Goal: Task Accomplishment & Management: Manage account settings

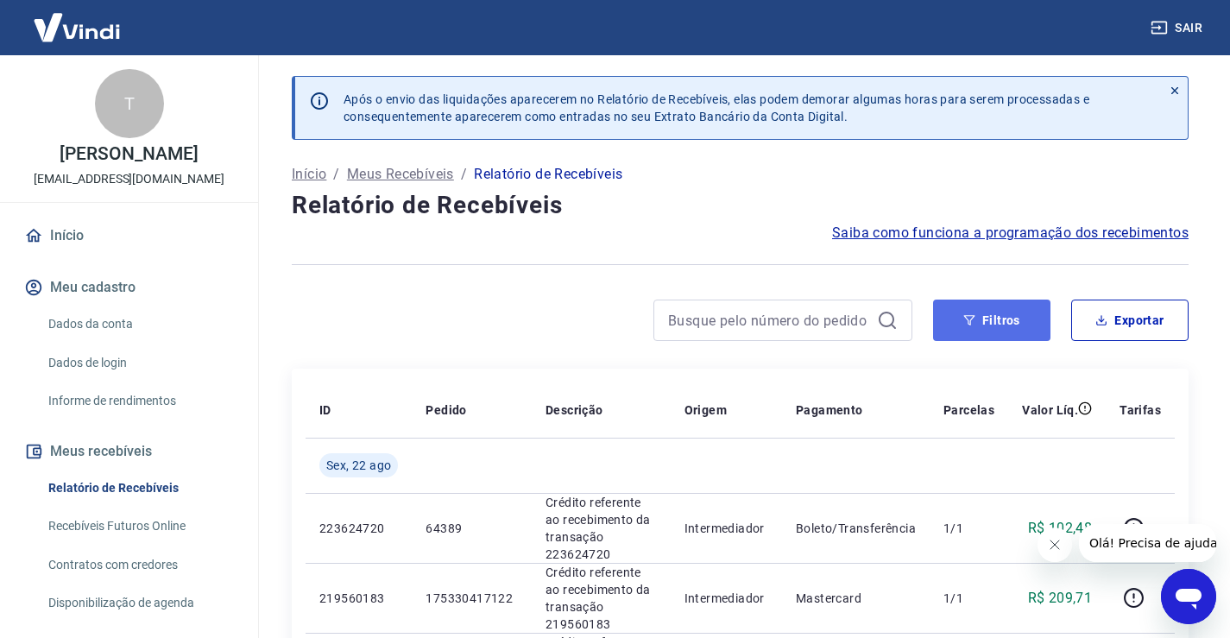
click at [995, 340] on button "Filtros" at bounding box center [991, 320] width 117 height 41
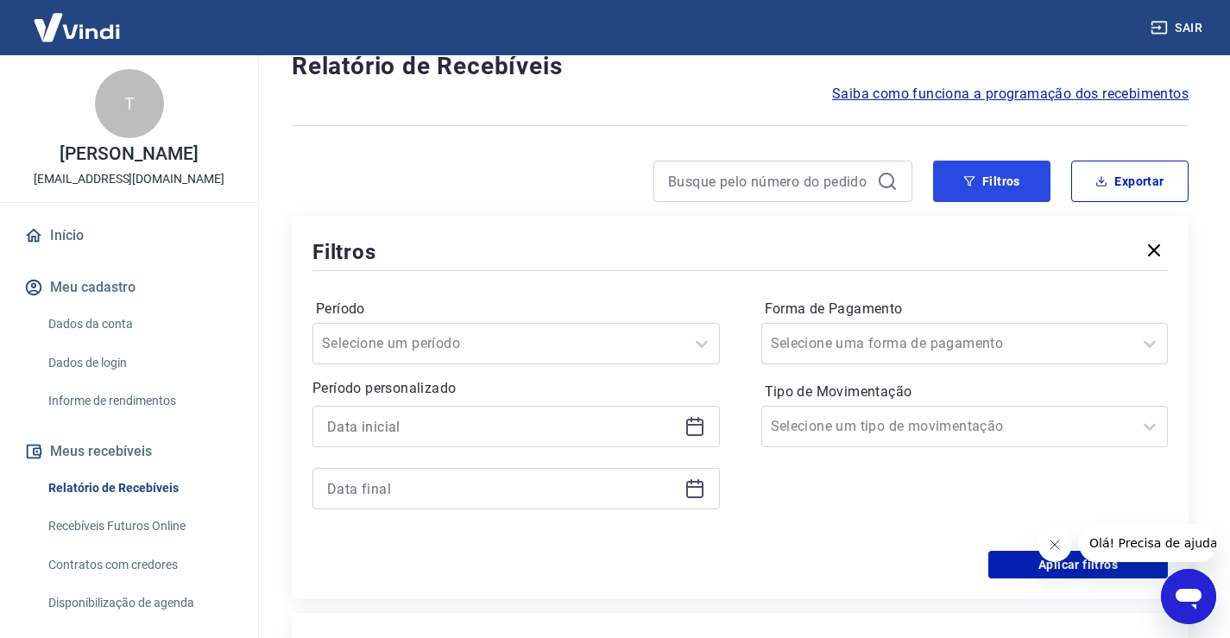
scroll to position [173, 0]
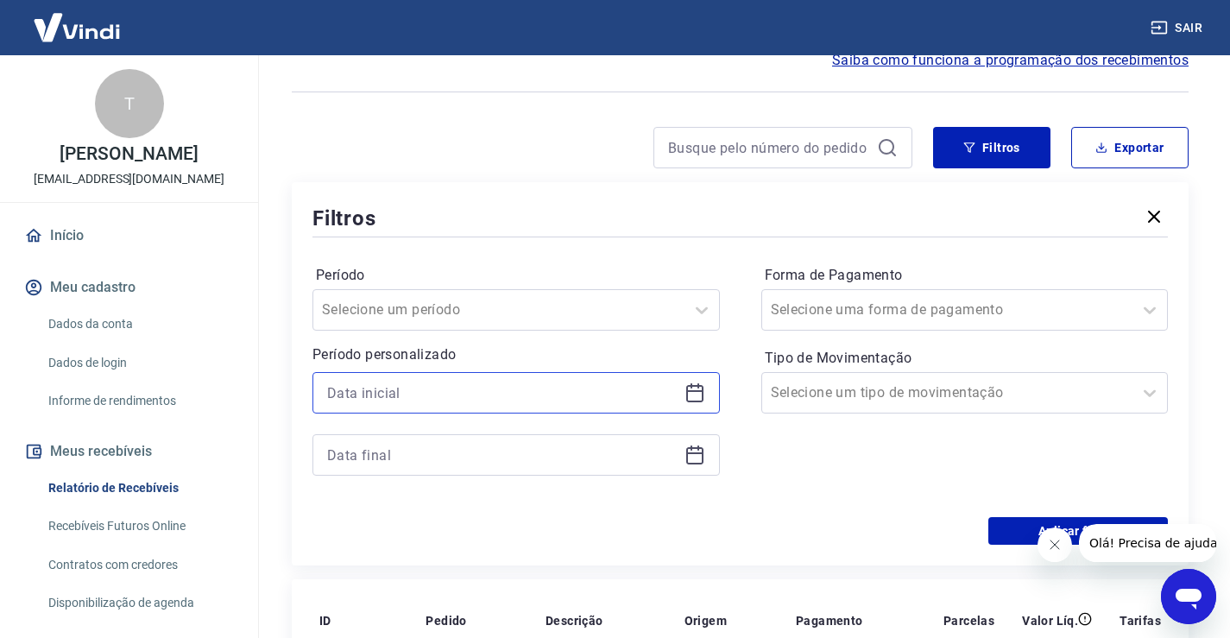
click at [434, 387] on input at bounding box center [502, 393] width 350 height 26
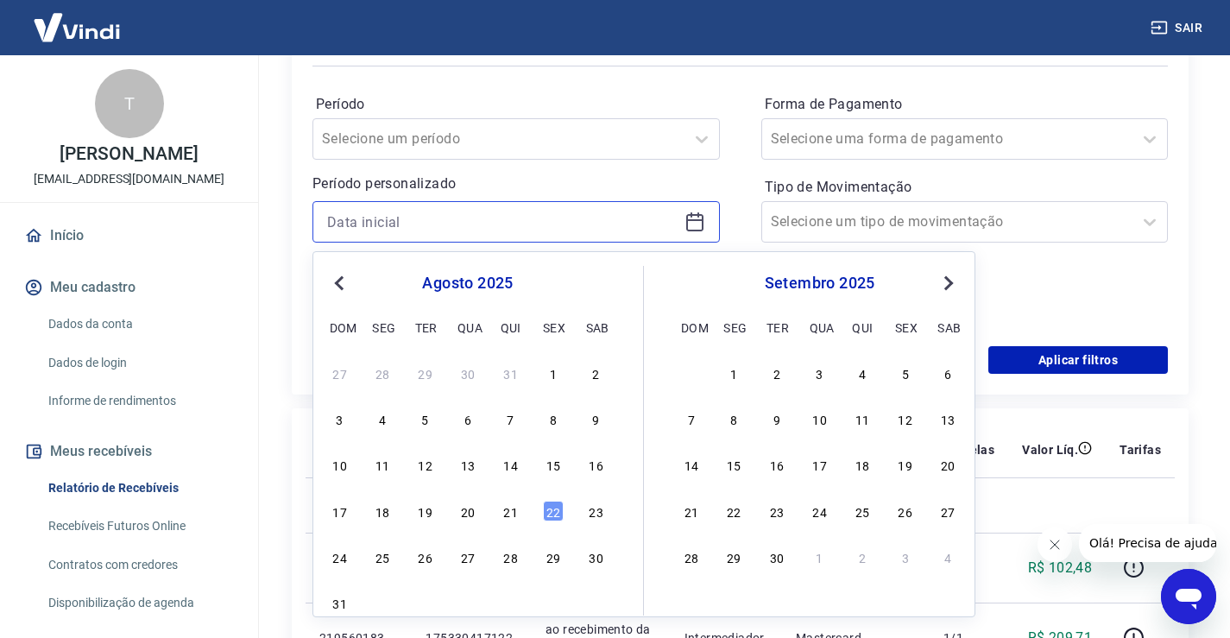
scroll to position [345, 0]
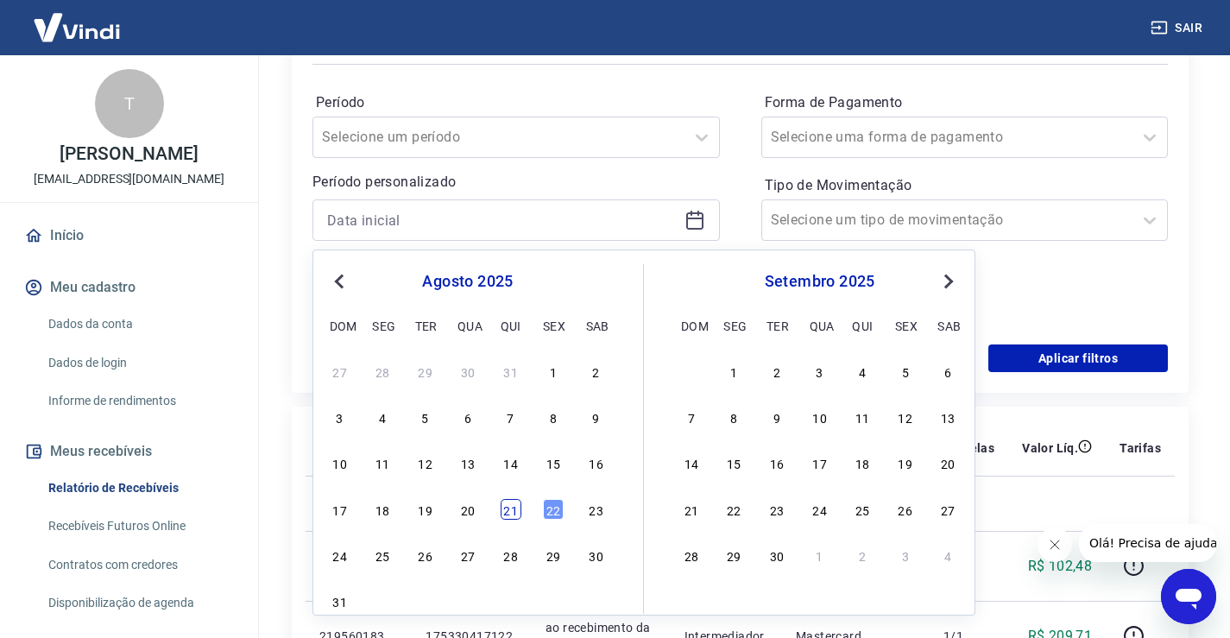
click at [510, 515] on div "21" at bounding box center [511, 509] width 21 height 21
type input "21/08/2025"
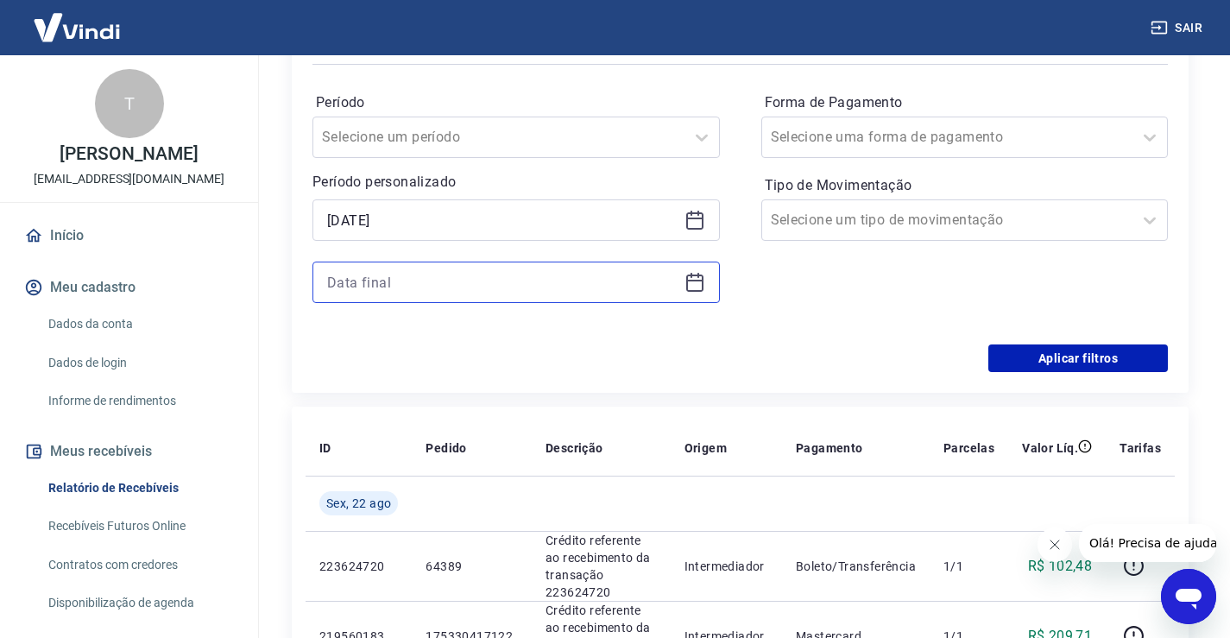
click at [464, 288] on input at bounding box center [502, 282] width 350 height 26
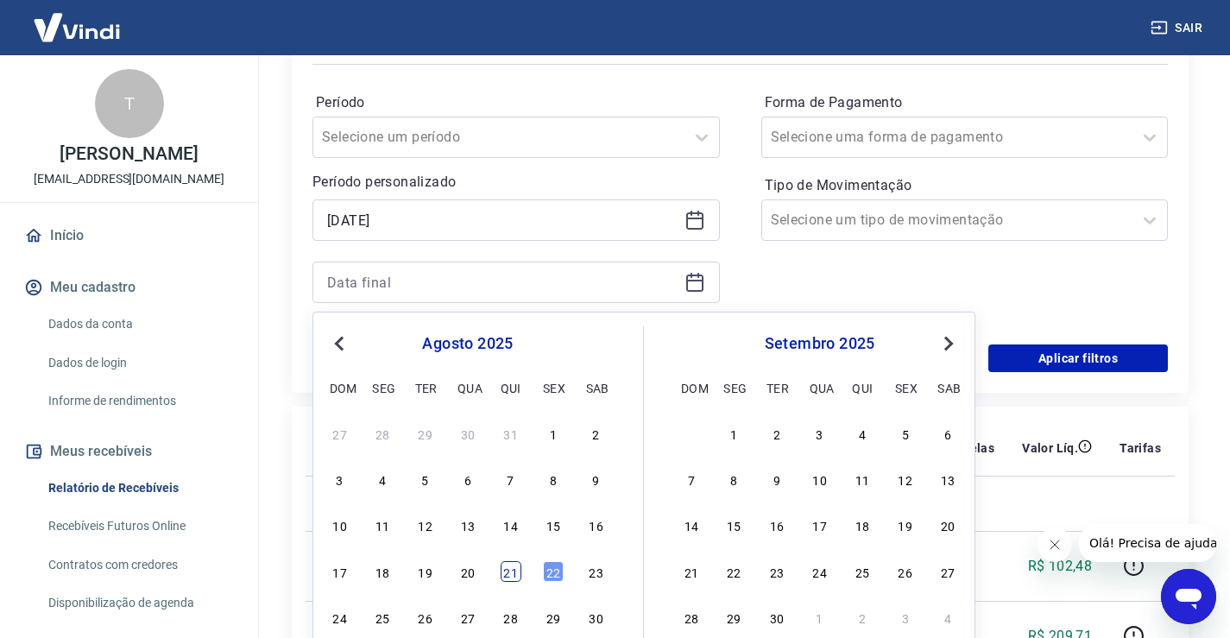
click at [520, 571] on div "21" at bounding box center [511, 571] width 21 height 21
type input "21/08/2025"
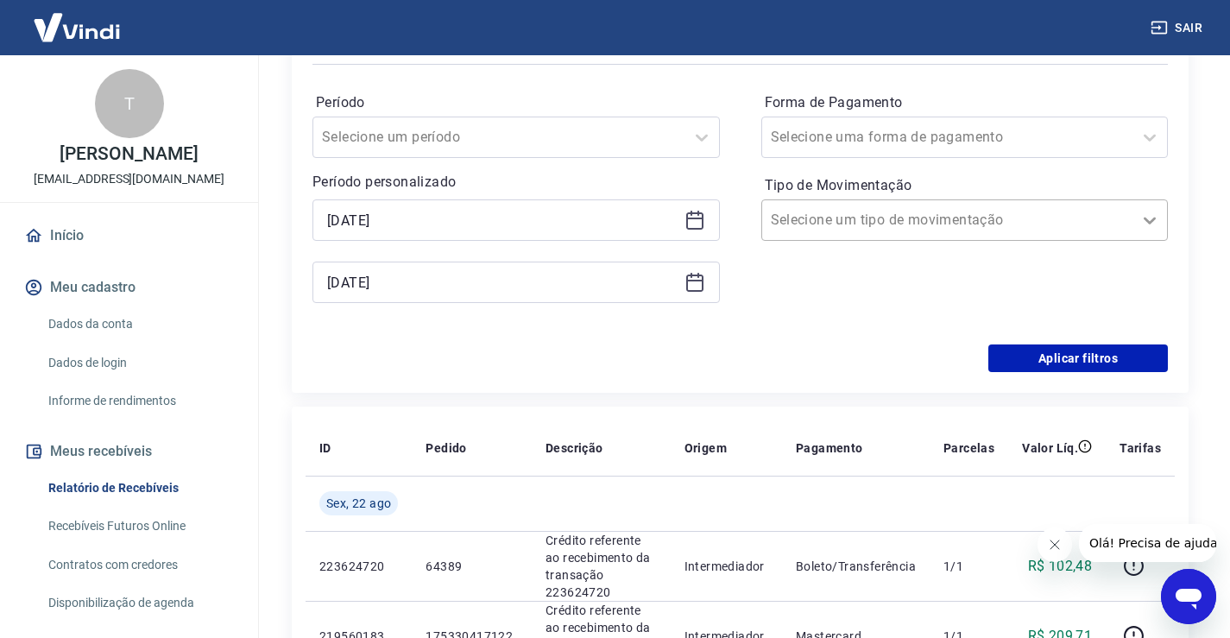
click at [1145, 234] on div at bounding box center [1150, 220] width 35 height 35
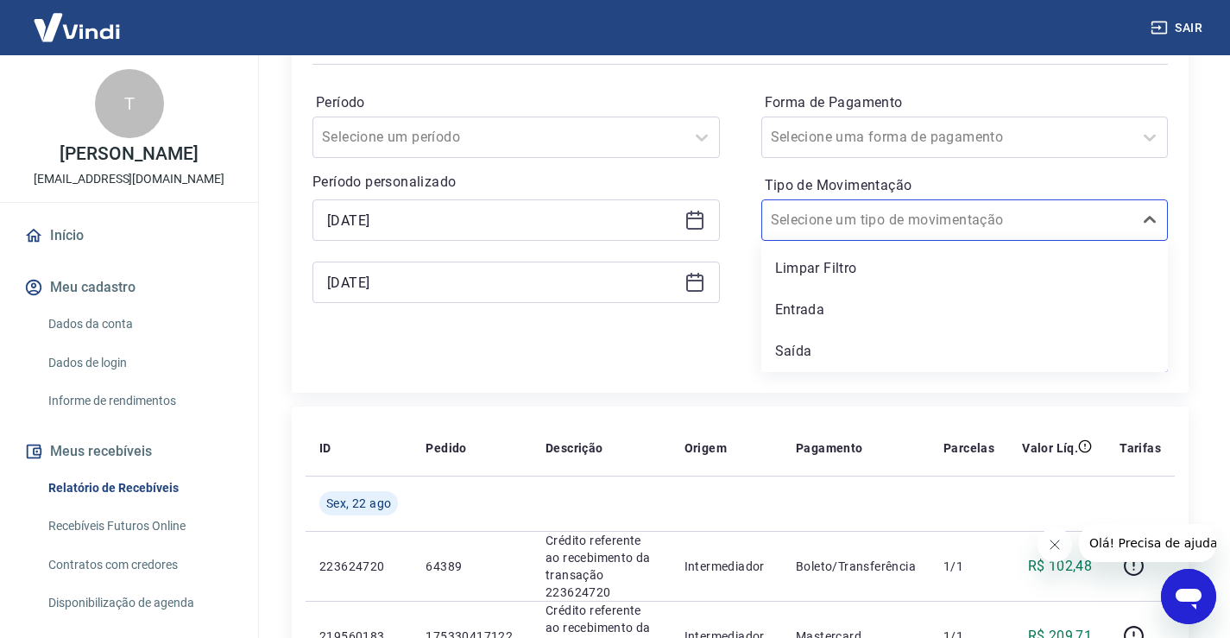
click at [946, 295] on div "Entrada" at bounding box center [964, 310] width 407 height 35
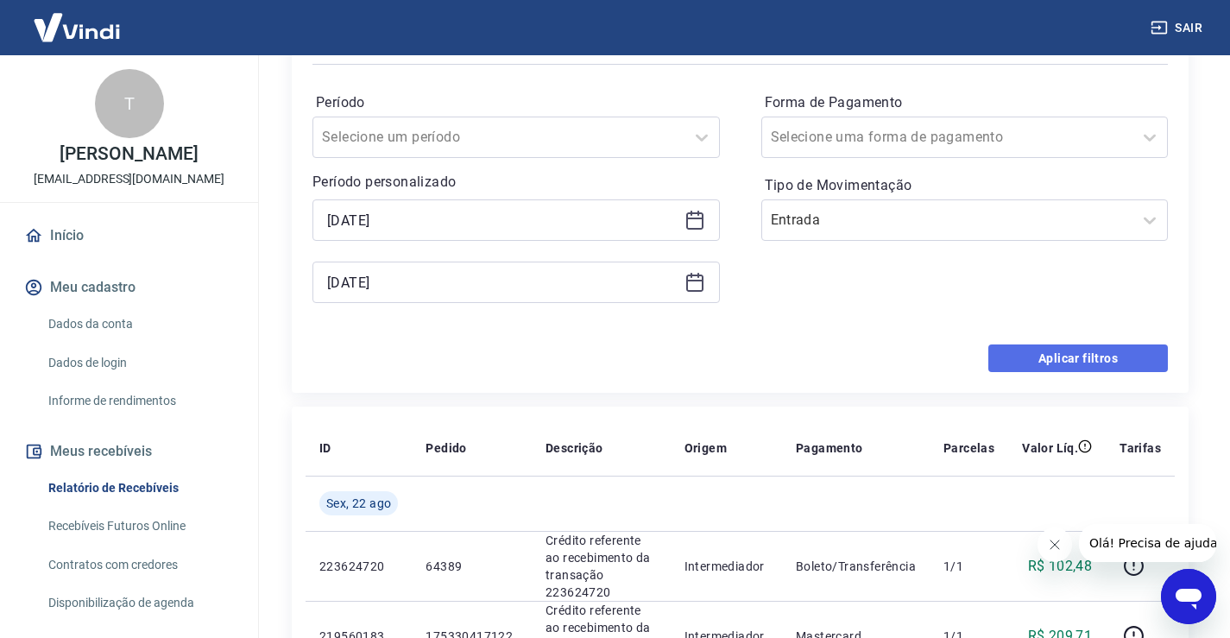
click at [1116, 351] on button "Aplicar filtros" at bounding box center [1078, 358] width 180 height 28
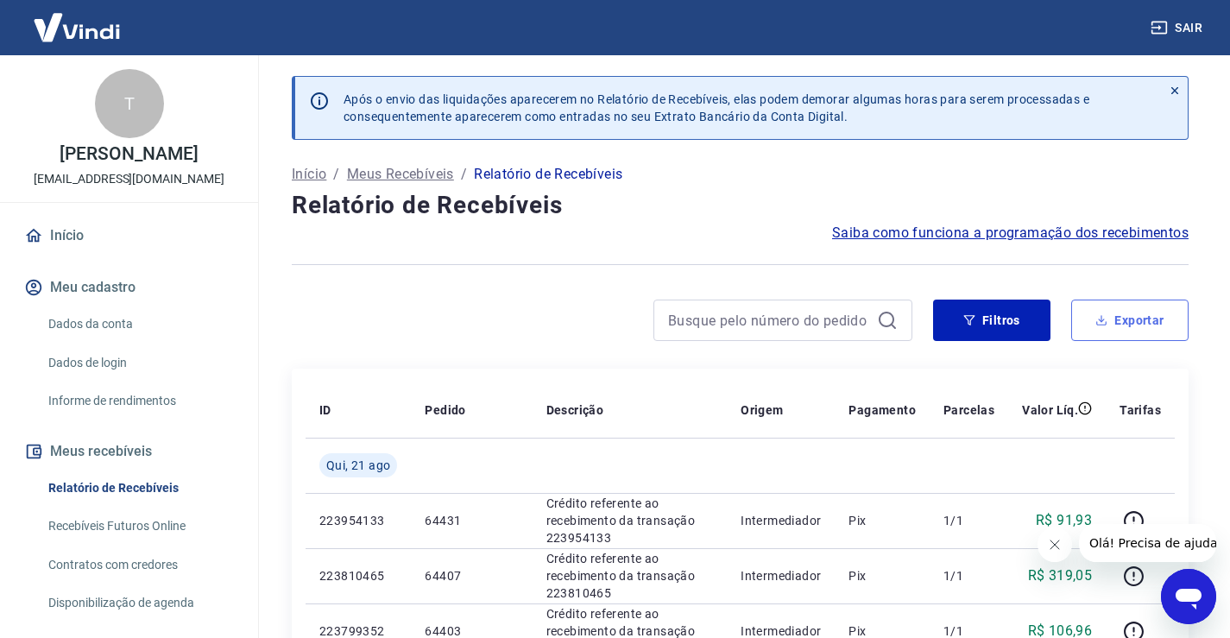
click at [1147, 308] on button "Exportar" at bounding box center [1129, 320] width 117 height 41
type input "21/08/2025"
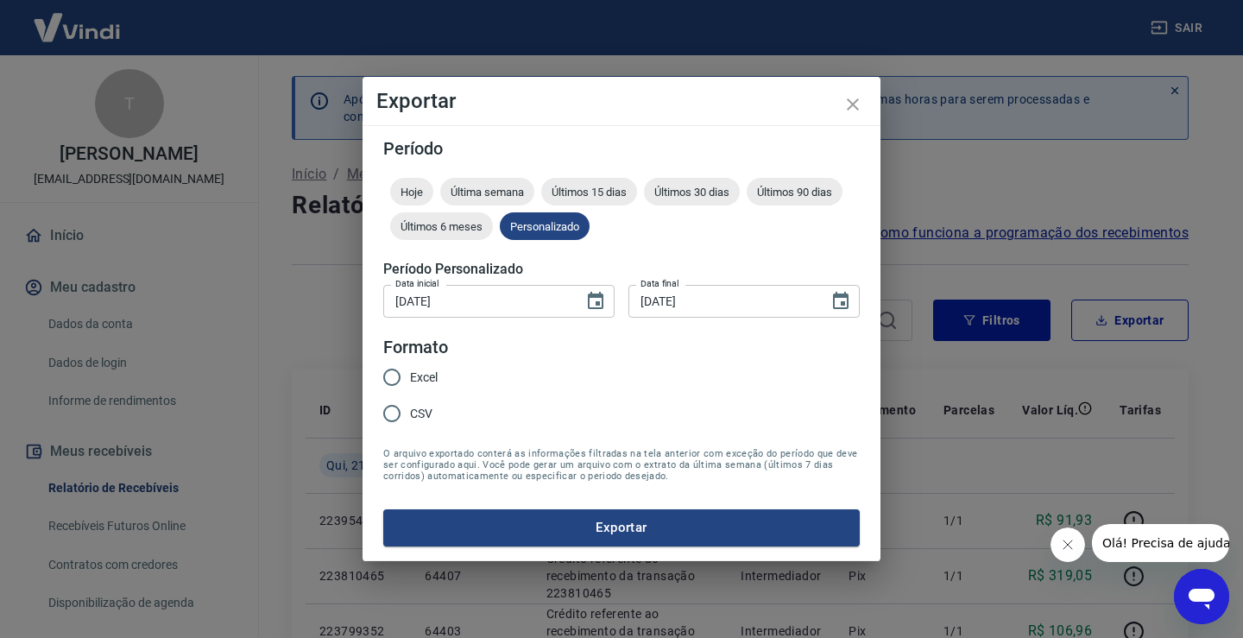
click at [385, 411] on input "CSV" at bounding box center [392, 413] width 36 height 36
radio input "true"
click at [629, 527] on button "Exportar" at bounding box center [621, 527] width 476 height 36
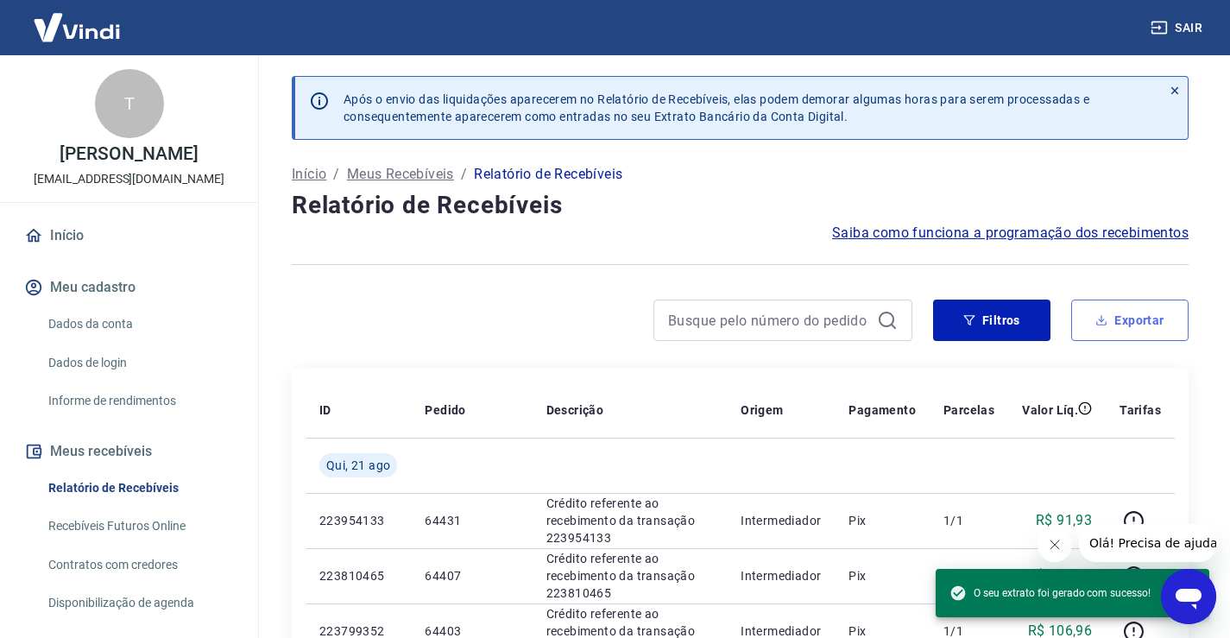
click at [1123, 309] on button "Exportar" at bounding box center [1129, 320] width 117 height 41
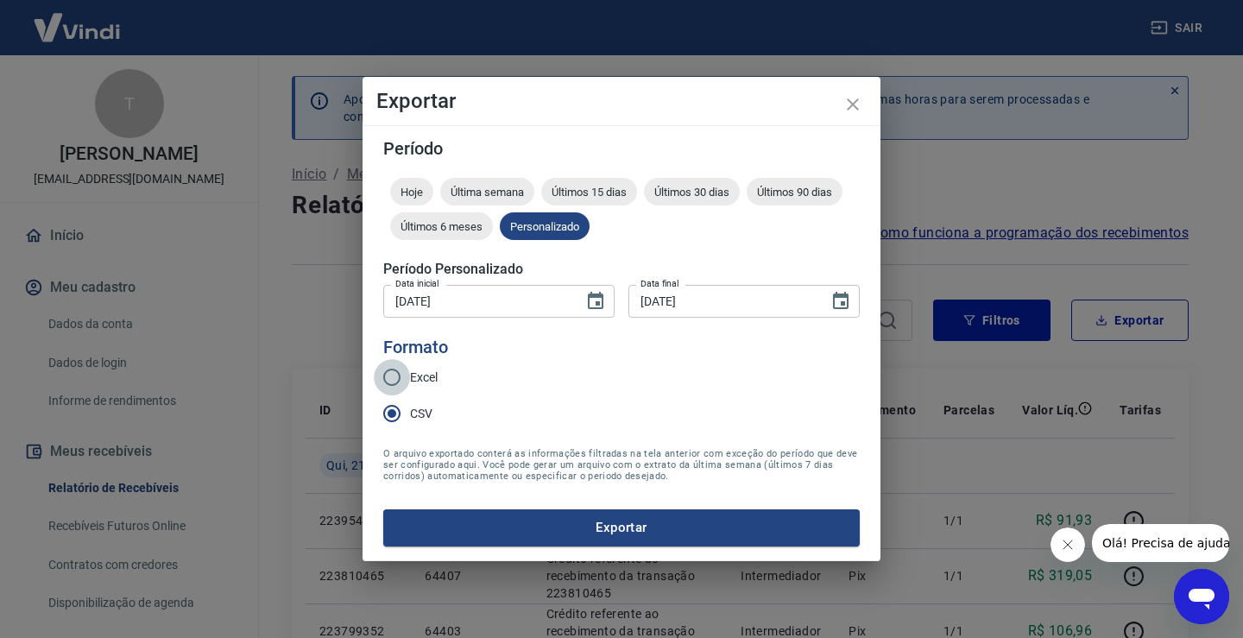
click at [384, 376] on input "Excel" at bounding box center [392, 377] width 36 height 36
radio input "true"
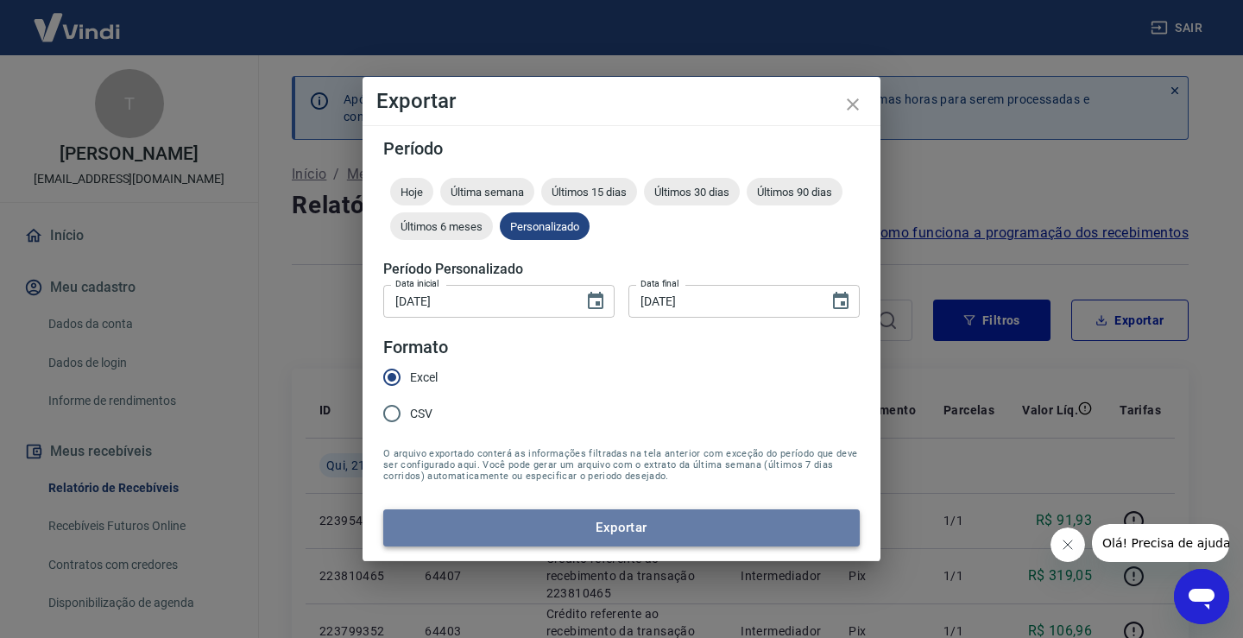
click at [521, 510] on button "Exportar" at bounding box center [621, 527] width 476 height 36
